Goal: Information Seeking & Learning: Compare options

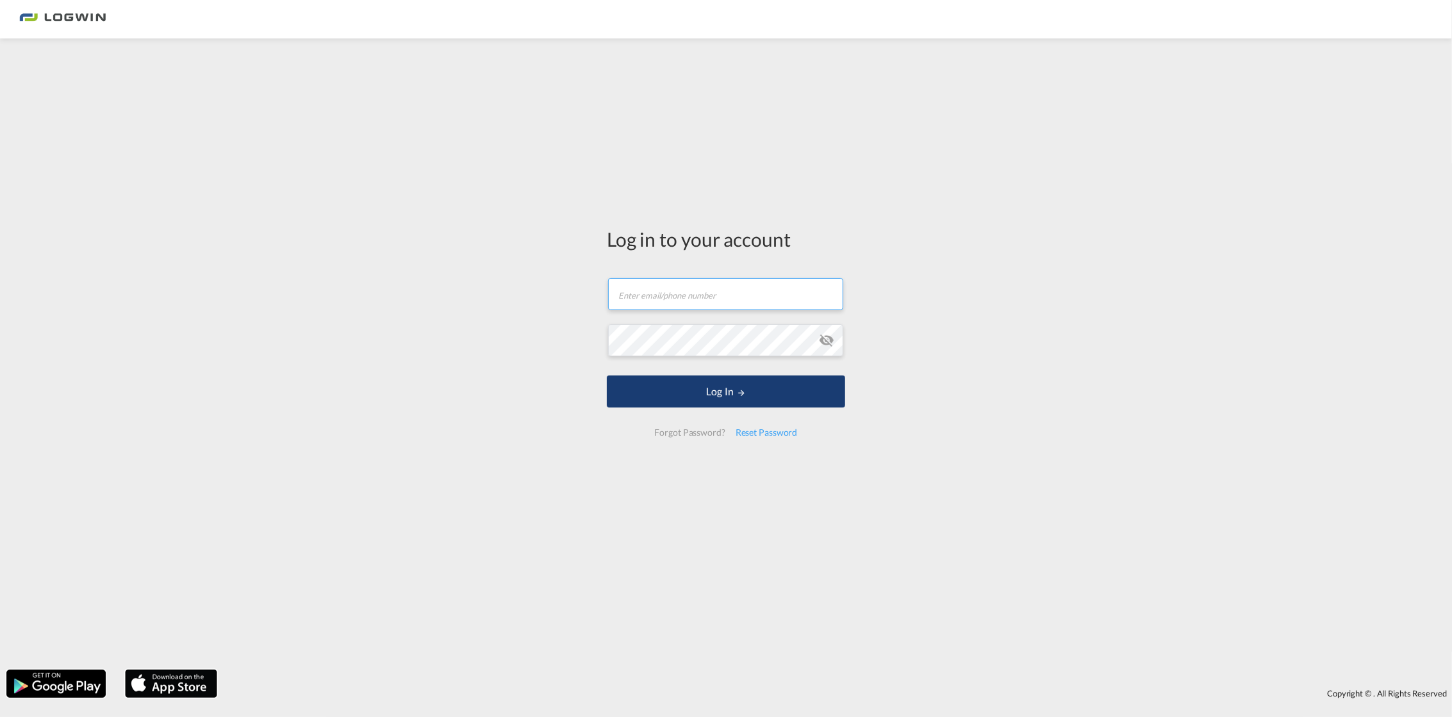
type input "[PERSON_NAME][EMAIL_ADDRESS][DOMAIN_NAME]"
click at [754, 395] on button "Log In" at bounding box center [726, 392] width 238 height 32
